Goal: Task Accomplishment & Management: Use online tool/utility

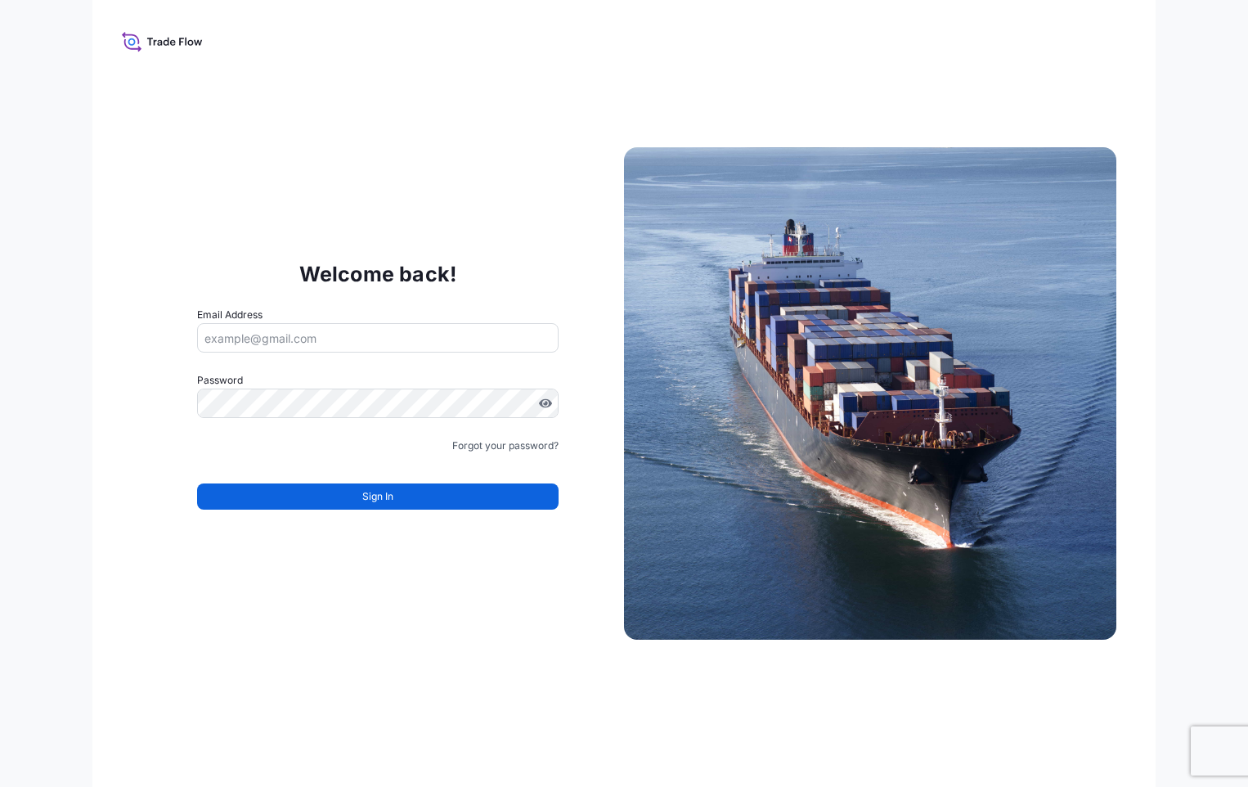
click at [326, 332] on input "Email Address" at bounding box center [378, 337] width 362 height 29
type input "[PERSON_NAME][EMAIL_ADDRESS][PERSON_NAME][DOMAIN_NAME]"
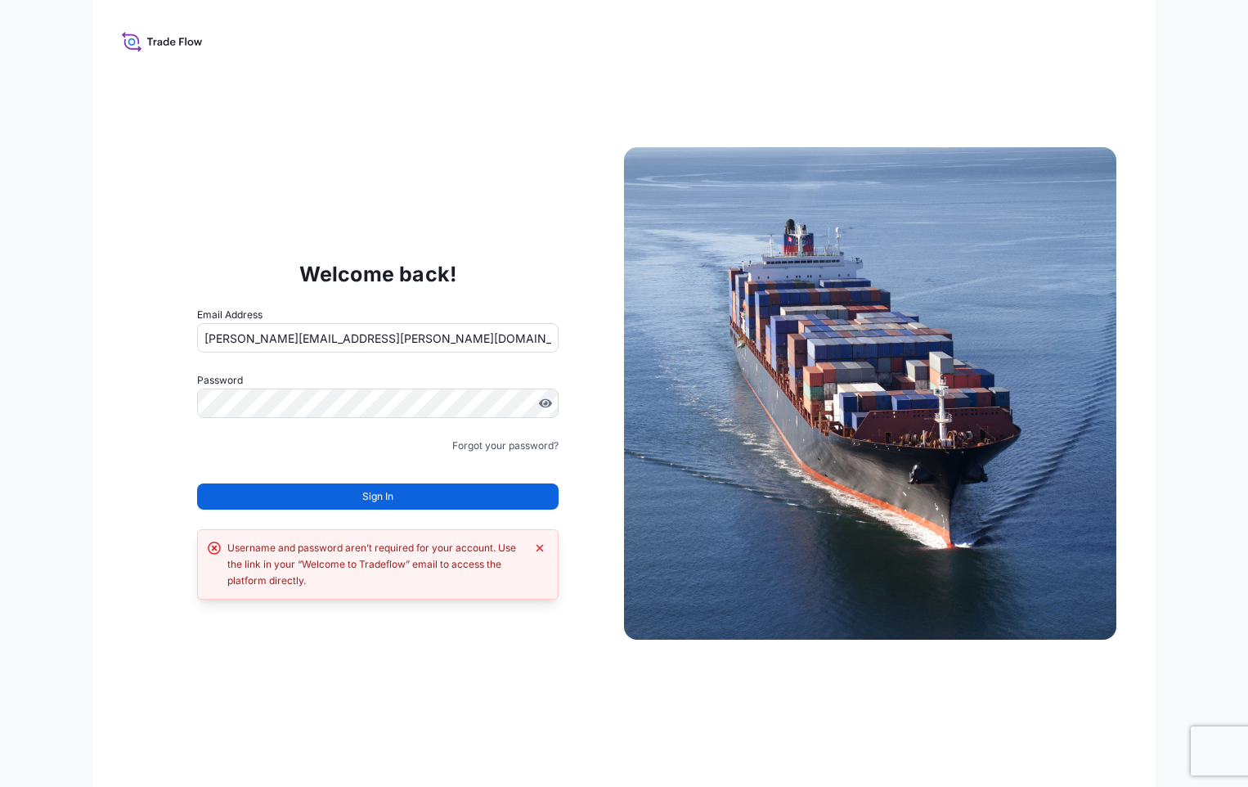
click at [146, 40] on icon at bounding box center [162, 41] width 81 height 24
click at [344, 339] on input "[PERSON_NAME][EMAIL_ADDRESS][PERSON_NAME][DOMAIN_NAME]" at bounding box center [378, 337] width 362 height 29
drag, startPoint x: 378, startPoint y: 338, endPoint x: 133, endPoint y: 340, distance: 245.4
click at [133, 340] on div "Welcome back! Email Address [PERSON_NAME][EMAIL_ADDRESS][PERSON_NAME][DOMAIN_NA…" at bounding box center [378, 393] width 492 height 337
click at [214, 336] on input "Email Address" at bounding box center [378, 337] width 362 height 29
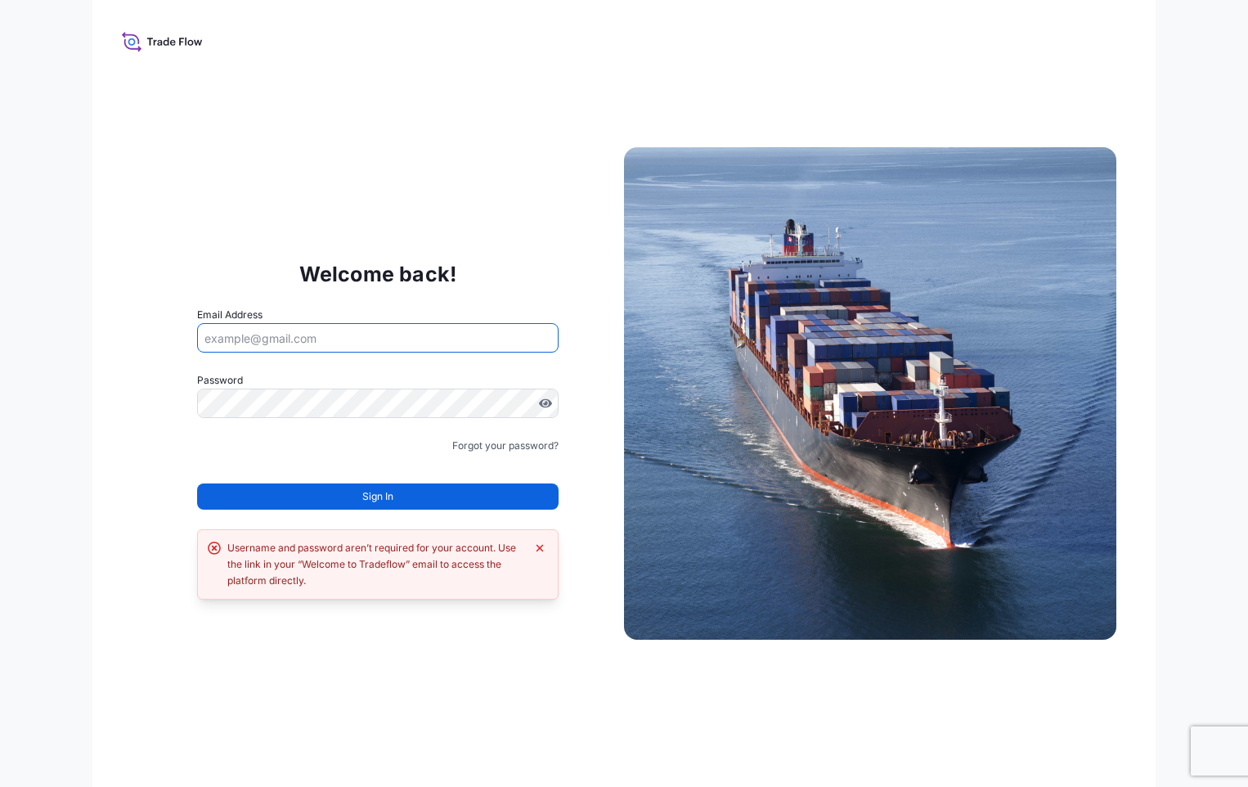
type input "[EMAIL_ADDRESS][DOMAIN_NAME]"
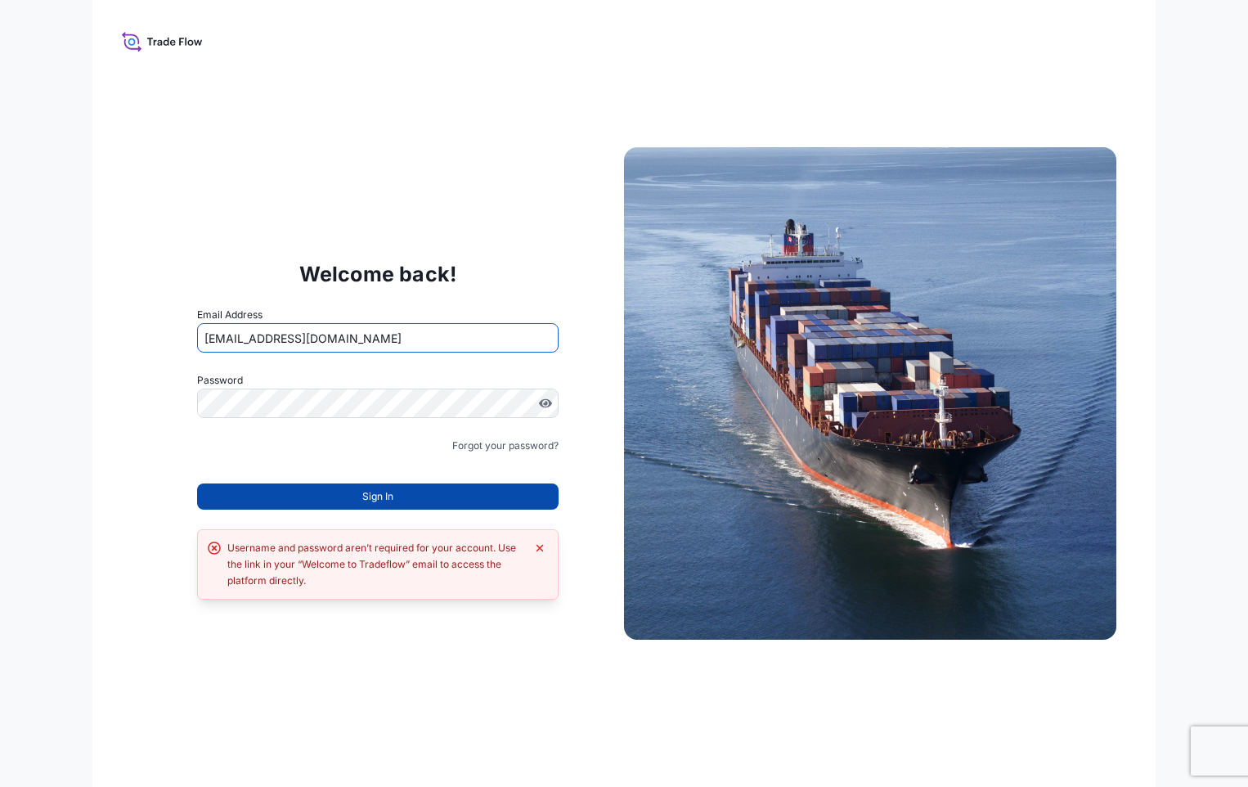
click at [313, 502] on button "Sign In" at bounding box center [378, 496] width 362 height 26
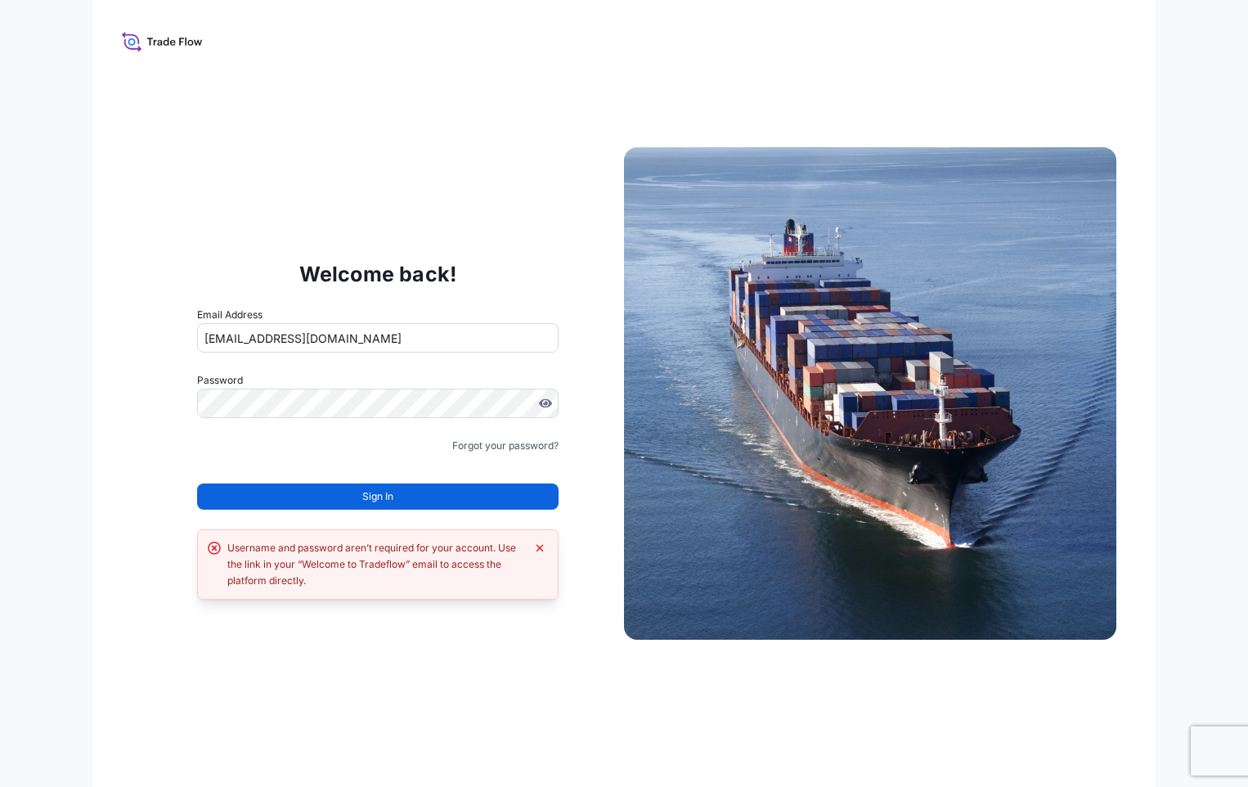
click at [343, 498] on button "Sign In" at bounding box center [378, 496] width 362 height 26
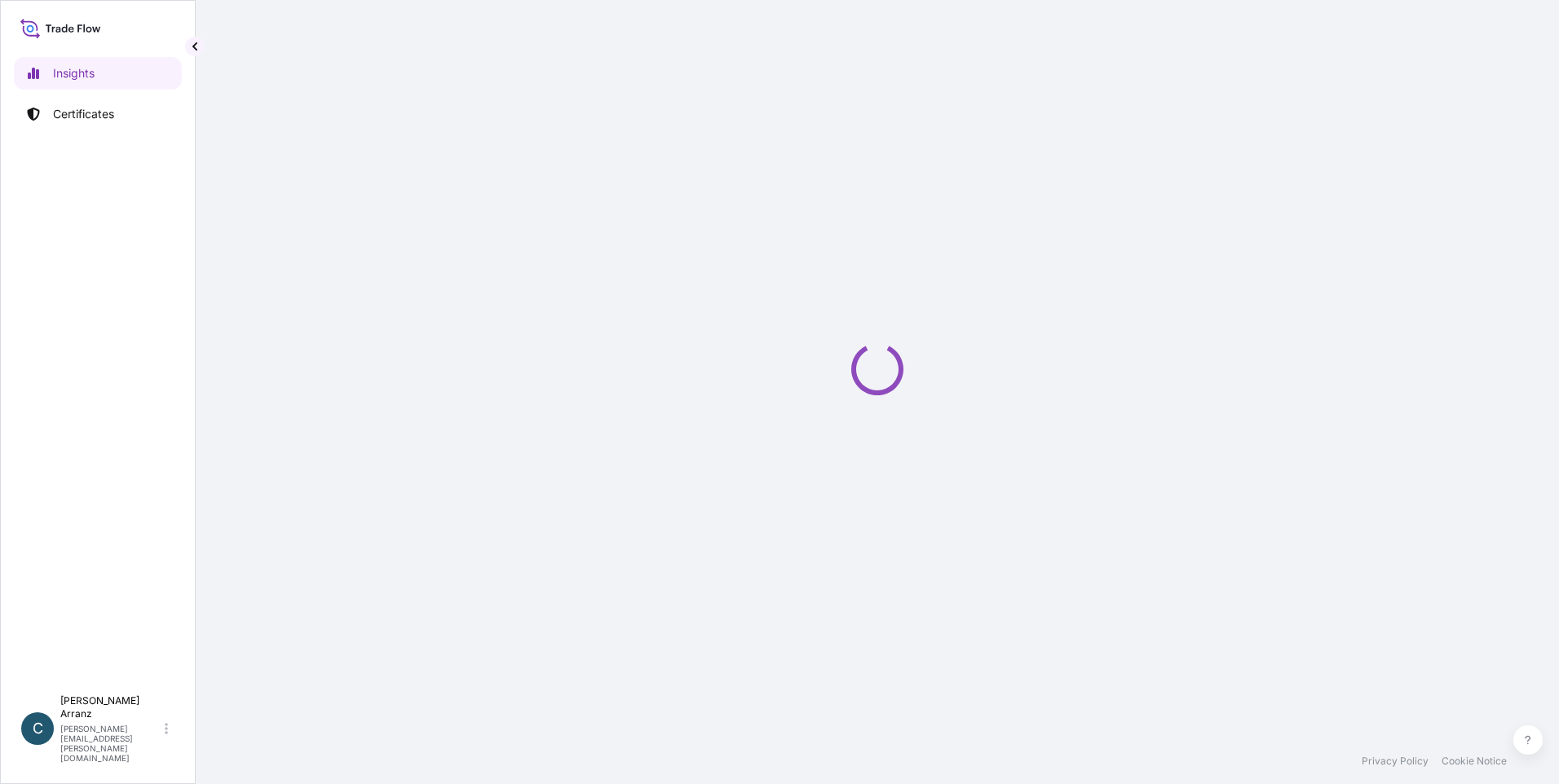
select select "2025"
